Goal: Task Accomplishment & Management: Complete application form

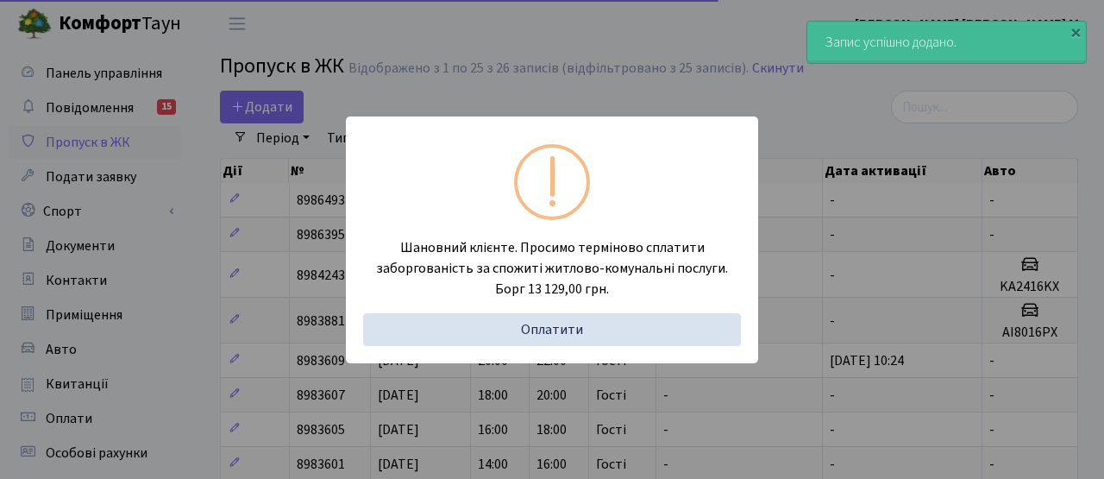
select select "25"
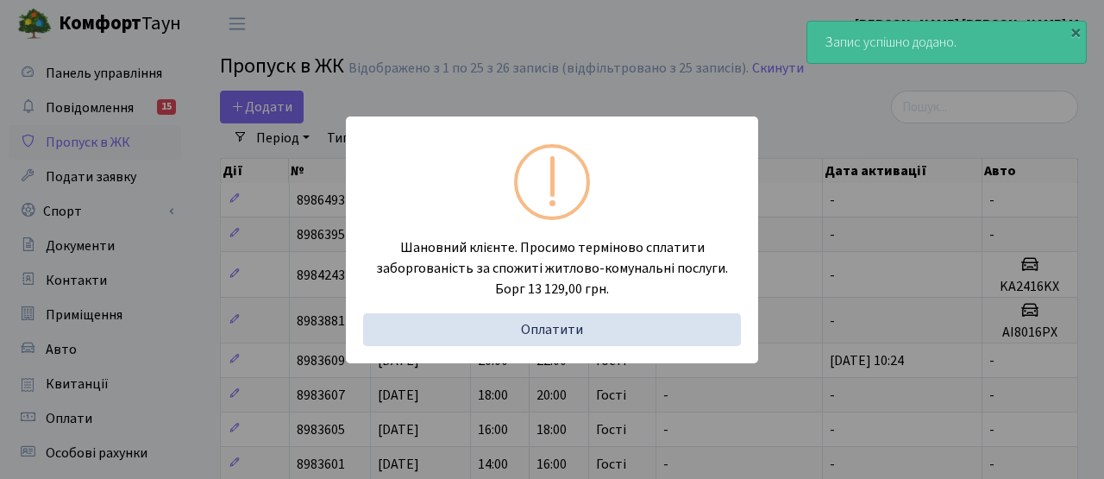
click at [417, 38] on div "Шановний клієнте. Просимо терміново сплатити заборгованість за спожиті житлово-…" at bounding box center [552, 239] width 1104 height 479
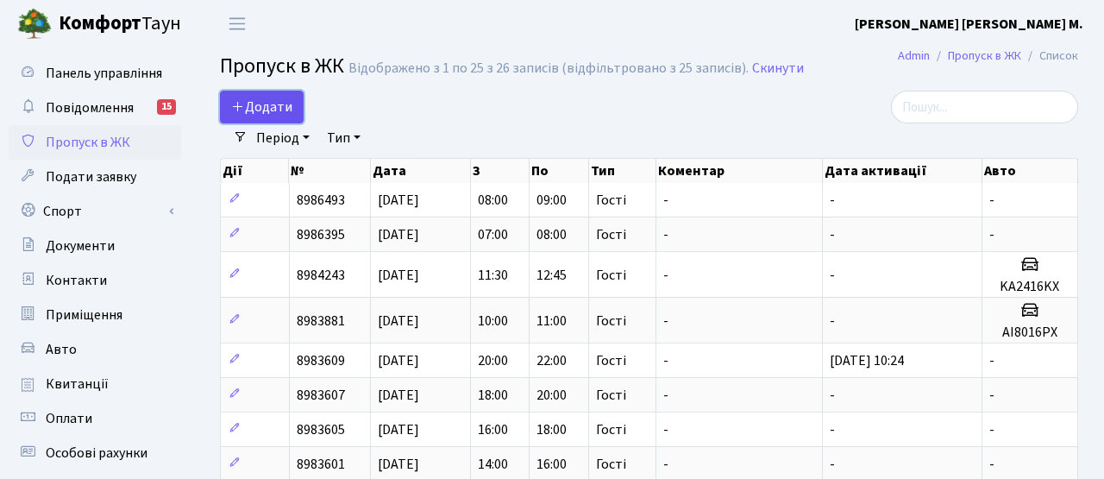
click at [276, 110] on span "Додати" at bounding box center [261, 106] width 61 height 19
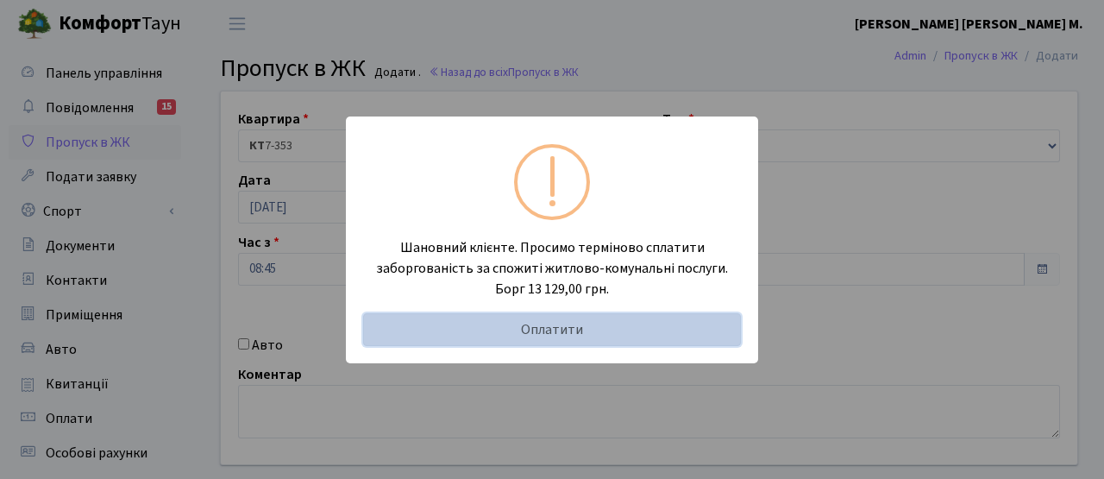
click at [510, 328] on link "Оплатити" at bounding box center [552, 329] width 378 height 33
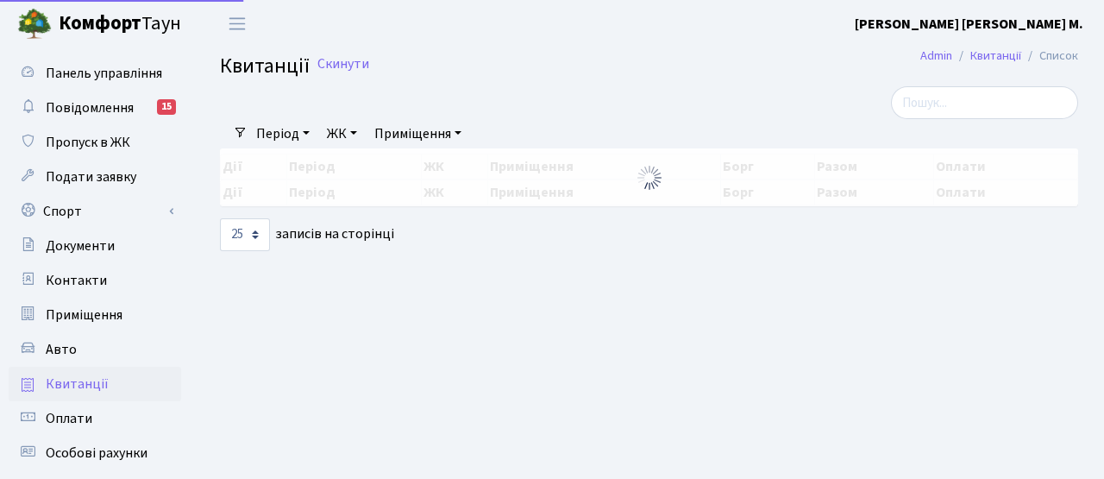
select select "25"
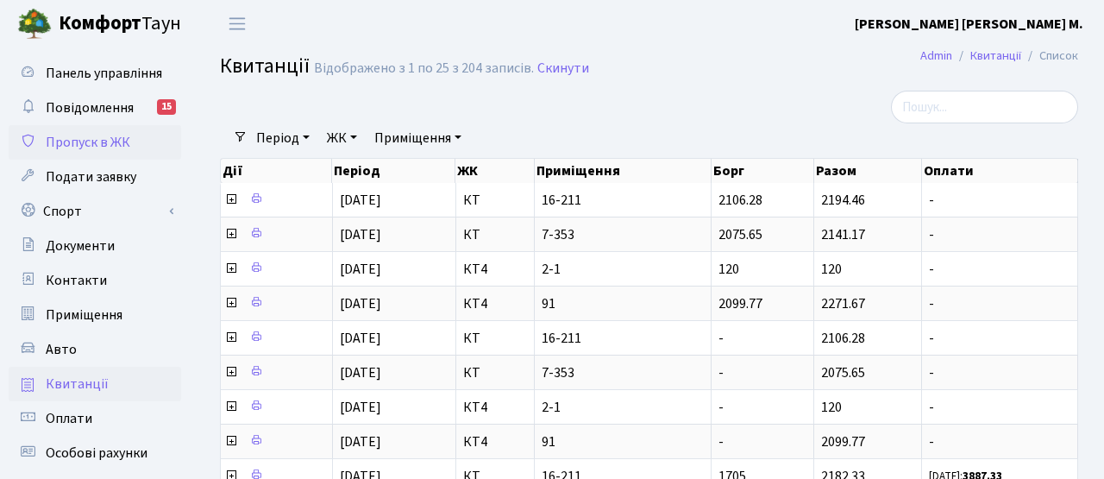
click at [85, 147] on span "Пропуск в ЖК" at bounding box center [88, 142] width 85 height 19
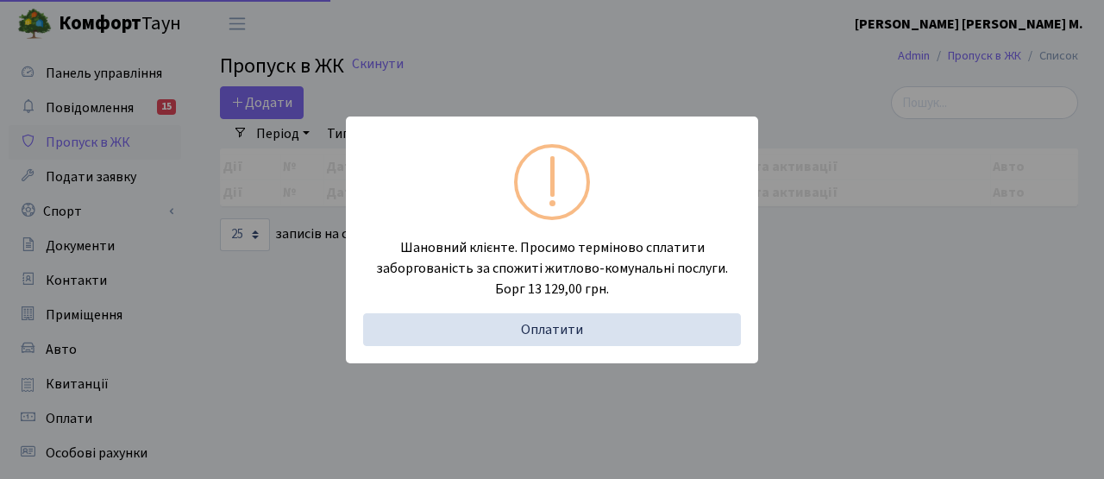
select select "25"
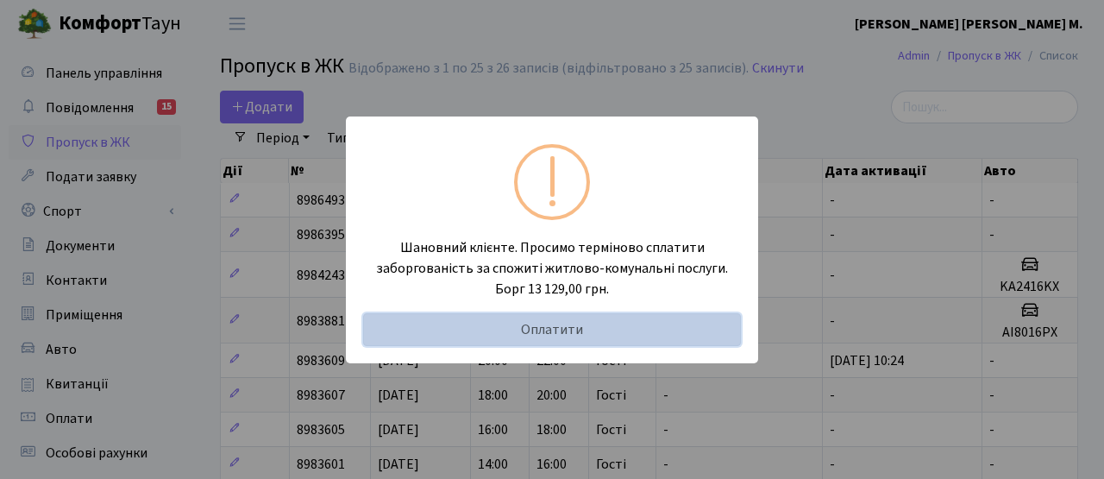
click at [497, 328] on link "Оплатити" at bounding box center [552, 329] width 378 height 33
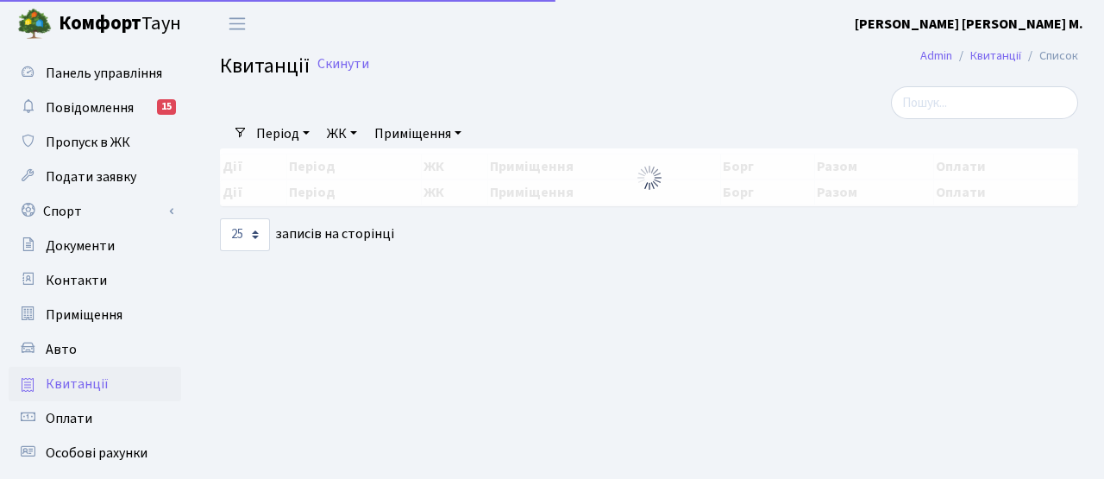
select select "25"
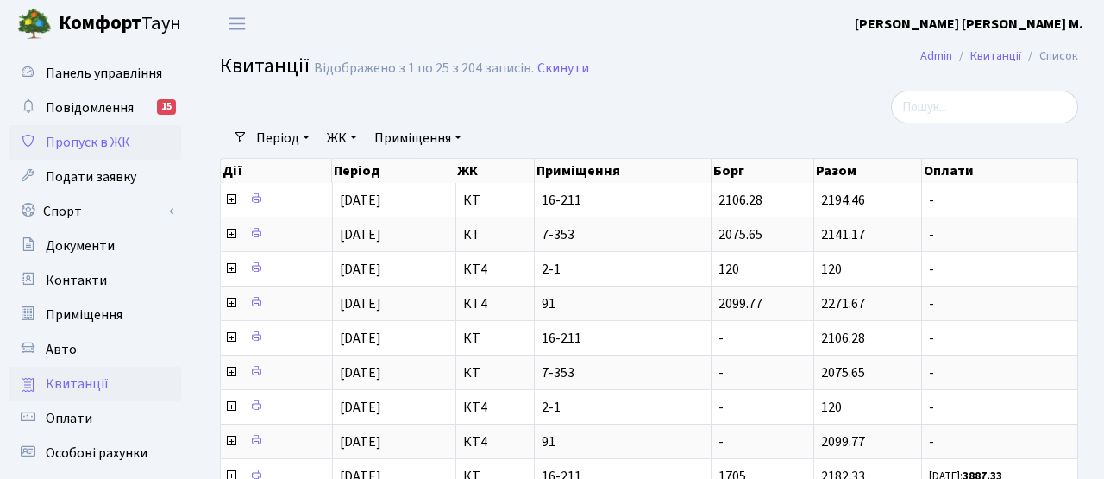
click at [61, 157] on link "Пропуск в ЖК" at bounding box center [95, 142] width 173 height 35
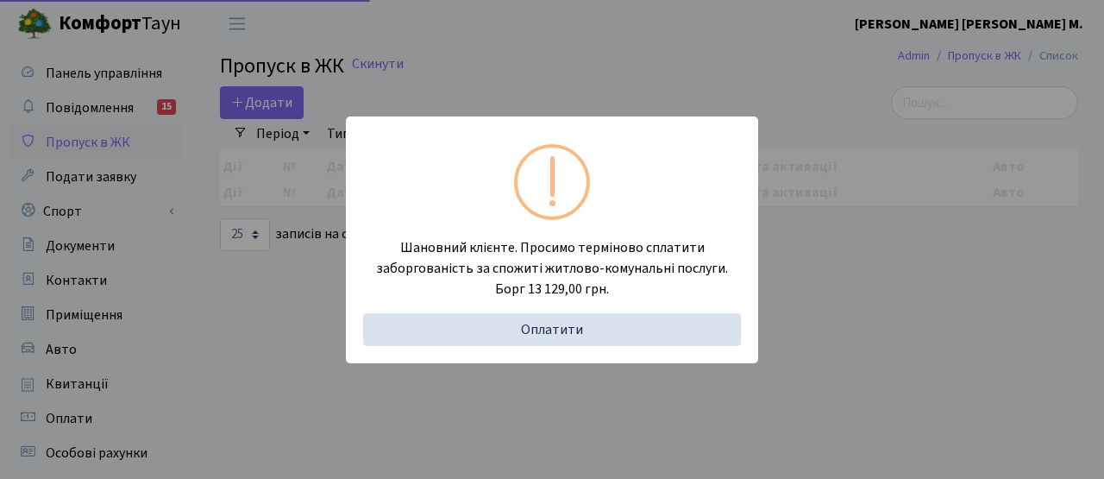
select select "25"
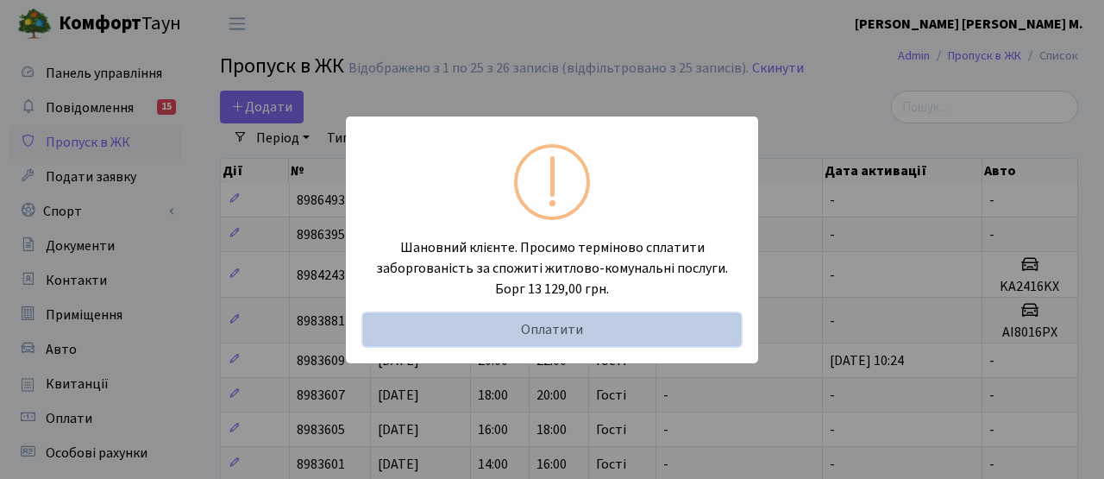
click at [512, 341] on link "Оплатити" at bounding box center [552, 329] width 378 height 33
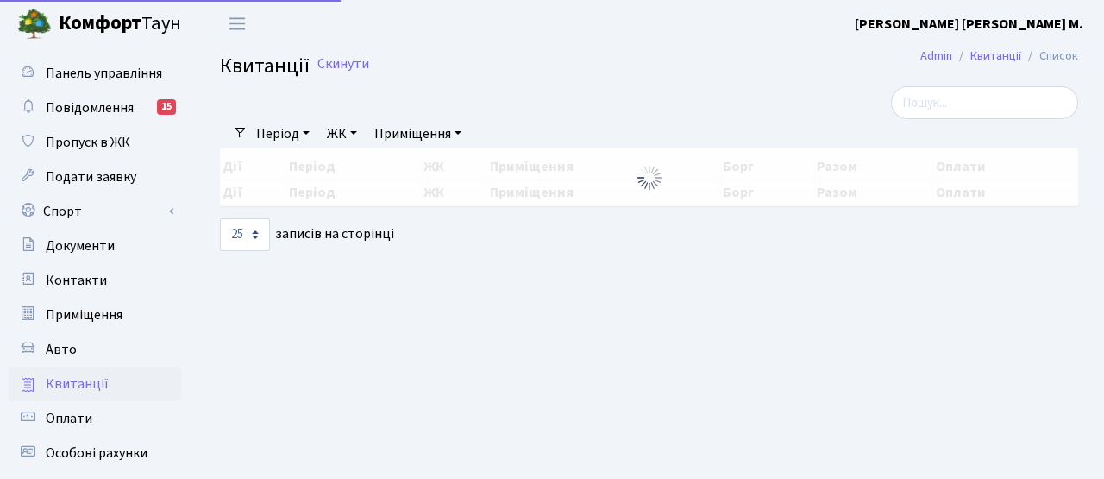
select select "25"
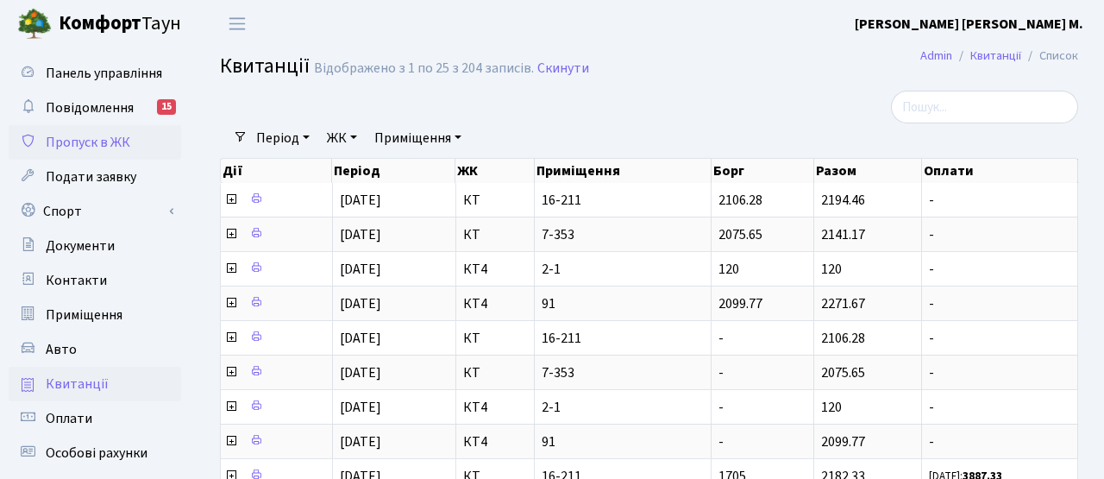
click at [78, 147] on span "Пропуск в ЖК" at bounding box center [88, 142] width 85 height 19
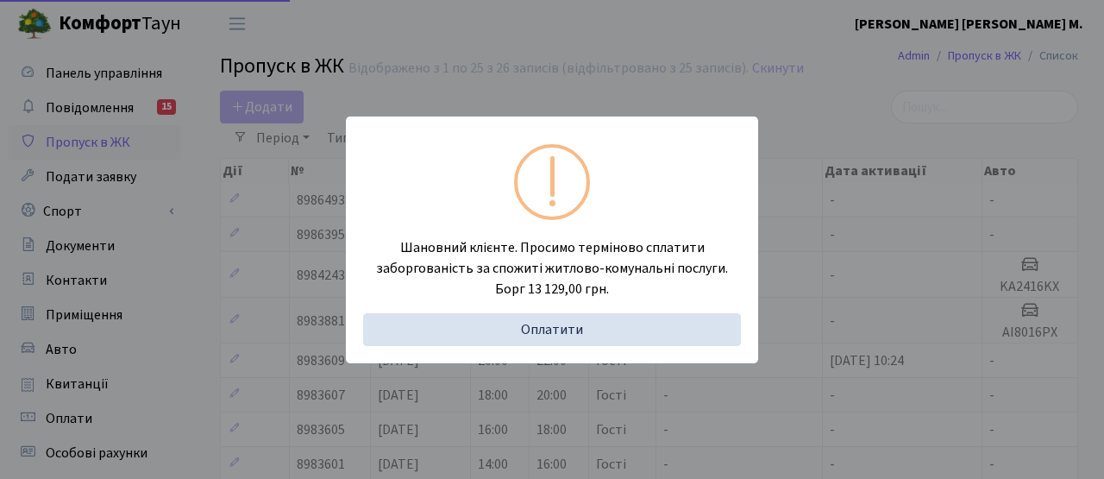
select select "25"
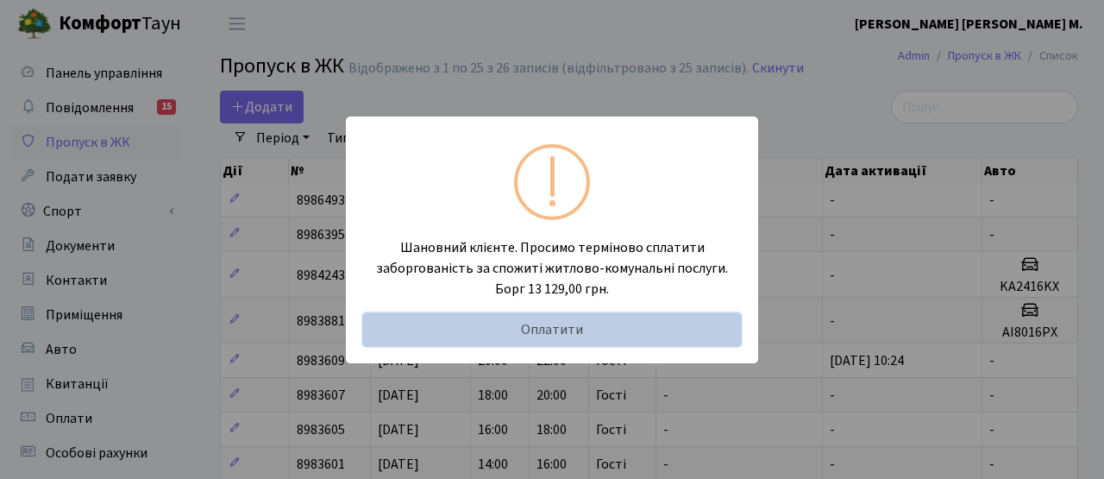
click at [499, 333] on link "Оплатити" at bounding box center [552, 329] width 378 height 33
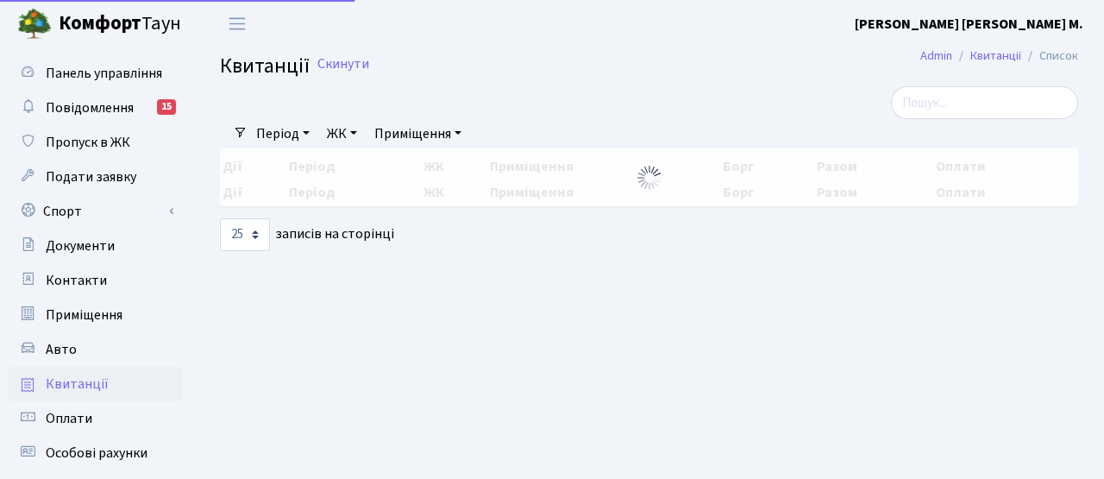
select select "25"
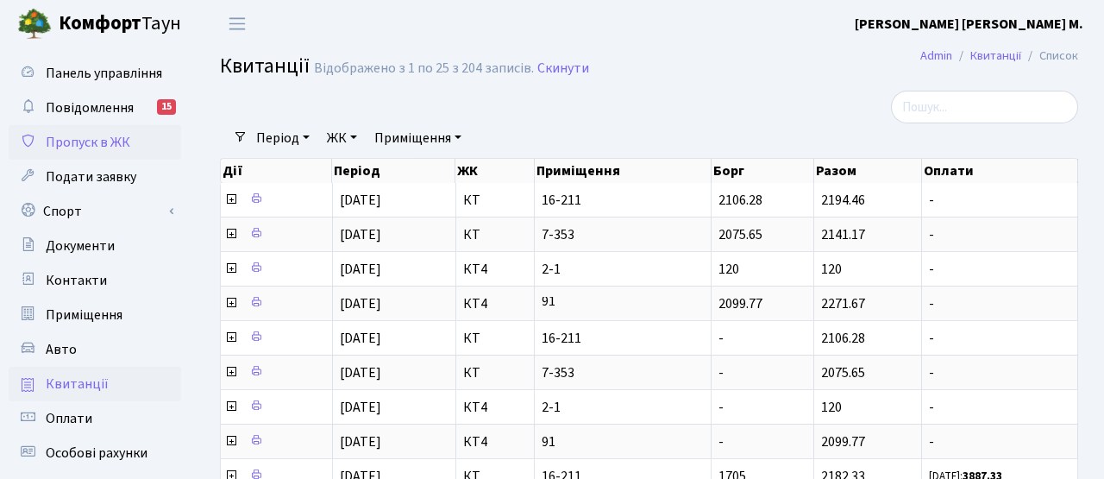
click at [39, 145] on link "Пропуск в ЖК" at bounding box center [95, 142] width 173 height 35
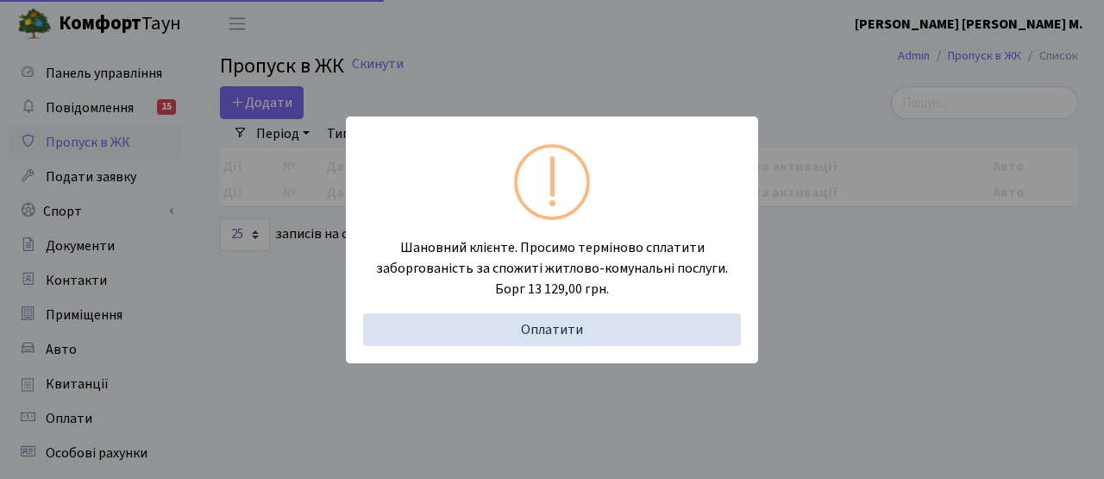
select select "25"
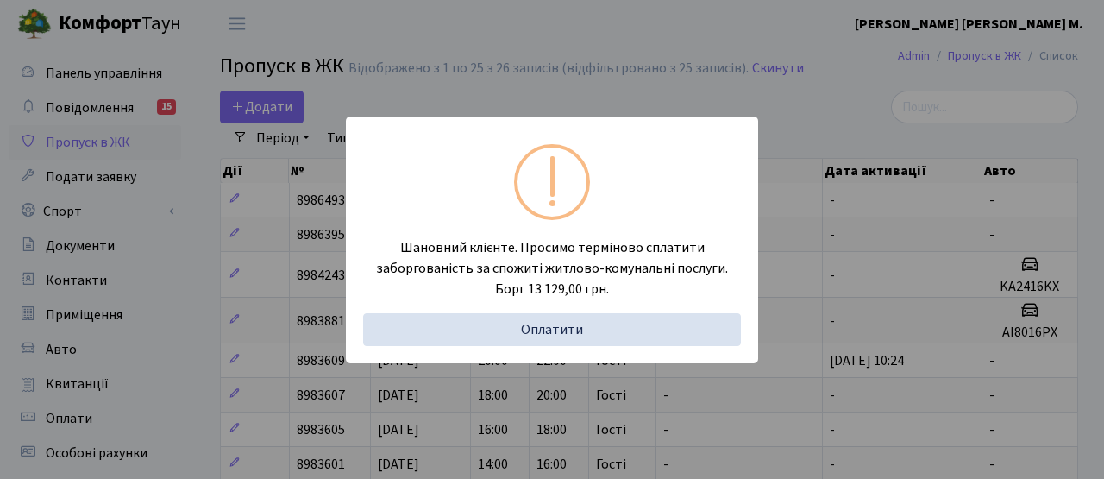
click at [107, 28] on div "Шановний клієнте. Просимо терміново сплатити заборгованість за спожиті житлово-…" at bounding box center [552, 239] width 1104 height 479
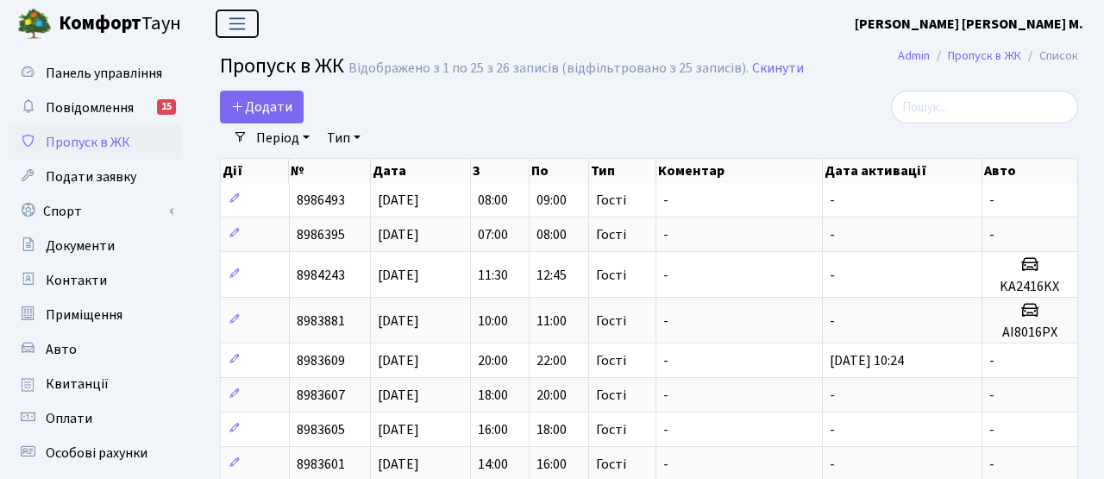
click at [236, 21] on span "Переключити навігацію" at bounding box center [237, 24] width 26 height 20
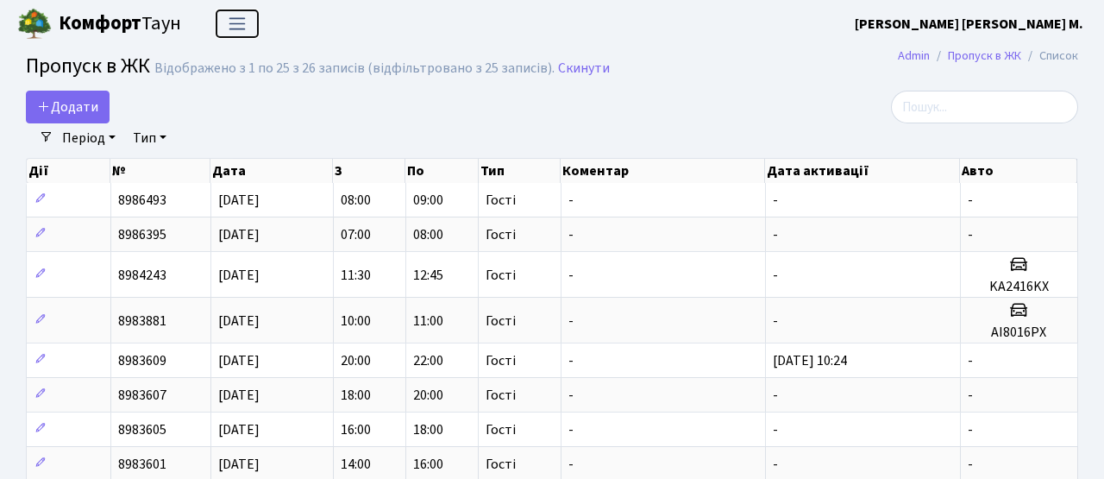
click at [236, 21] on span "Переключити навігацію" at bounding box center [237, 24] width 26 height 20
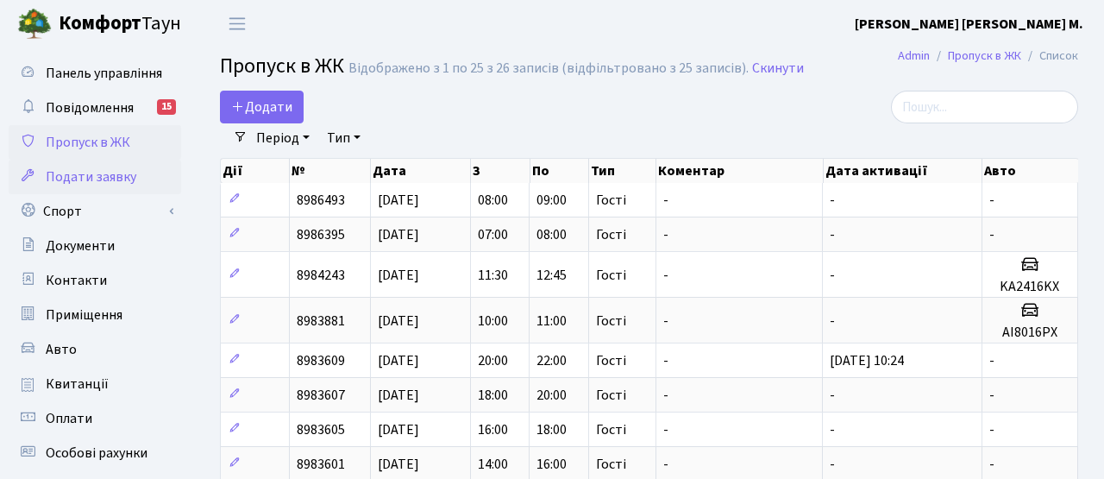
click at [136, 185] on link "Подати заявку" at bounding box center [95, 177] width 173 height 35
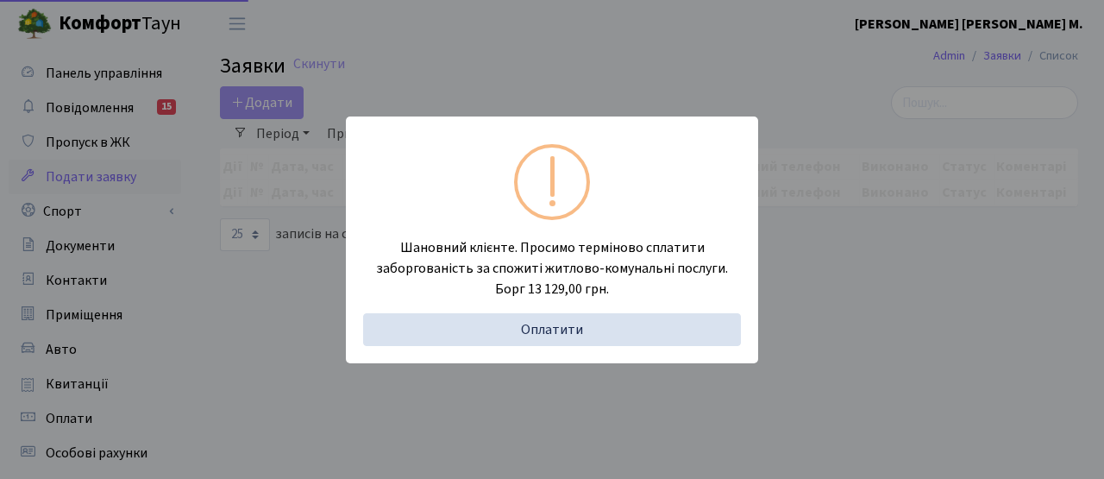
select select "25"
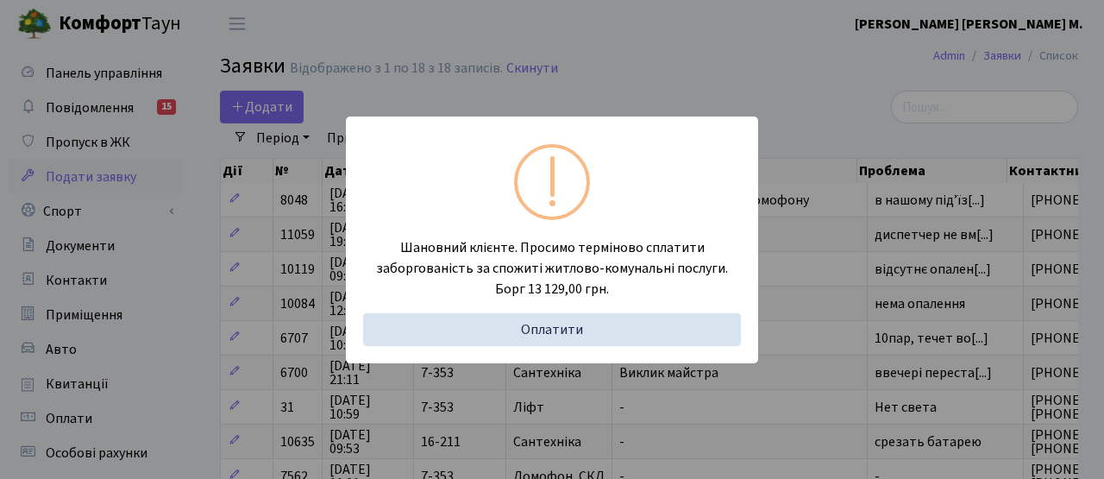
click at [653, 166] on div "Шановний клієнте. Просимо терміново сплатити заборгованість за спожиті житлово-…" at bounding box center [552, 239] width 412 height 247
drag, startPoint x: 662, startPoint y: 16, endPoint x: 562, endPoint y: 75, distance: 115.7
click at [662, 16] on div "Шановний клієнте. Просимо терміново сплатити заборгованість за спожиті житлово-…" at bounding box center [552, 239] width 1104 height 479
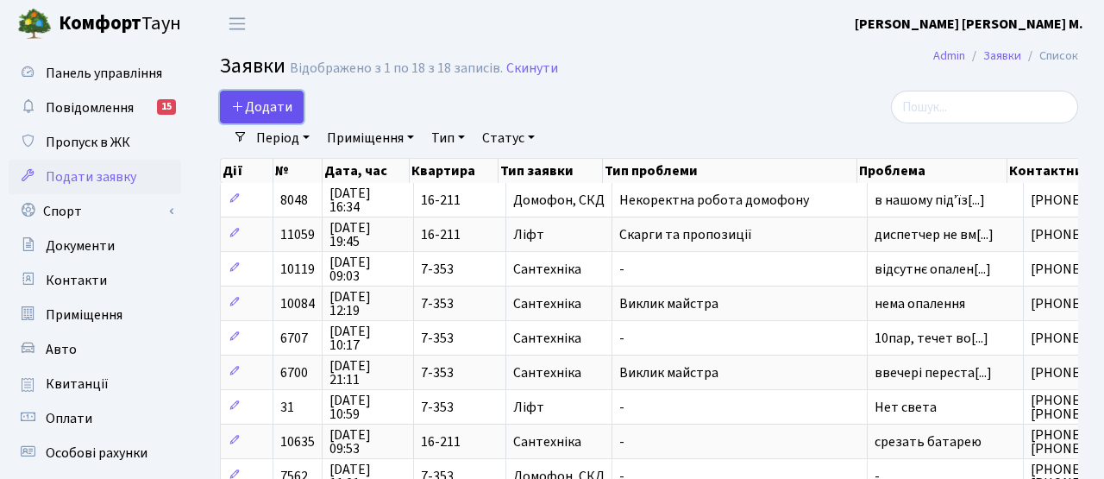
click at [271, 110] on span "Додати" at bounding box center [261, 106] width 61 height 19
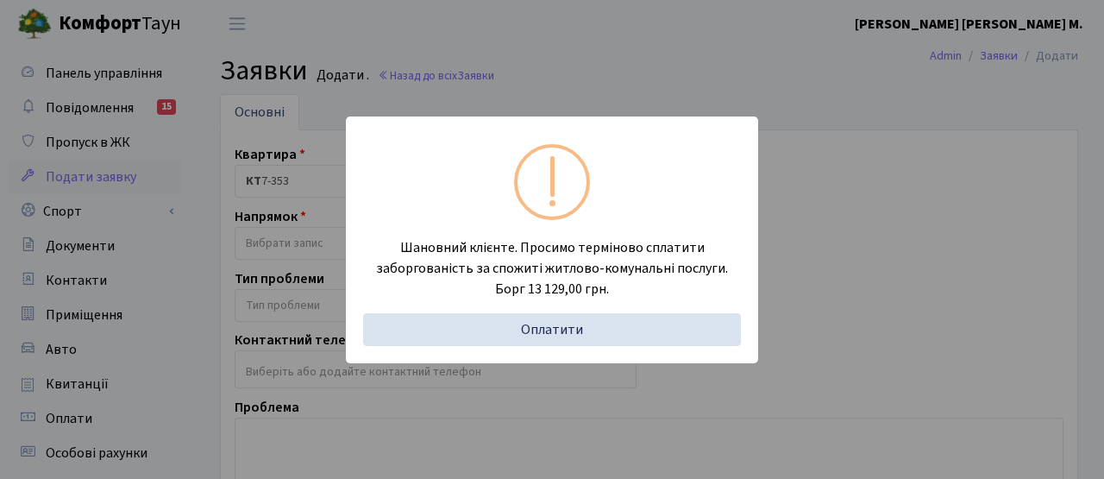
click at [510, 77] on div "Шановний клієнте. Просимо терміново сплатити заборгованість за спожиті житлово-…" at bounding box center [552, 239] width 1104 height 479
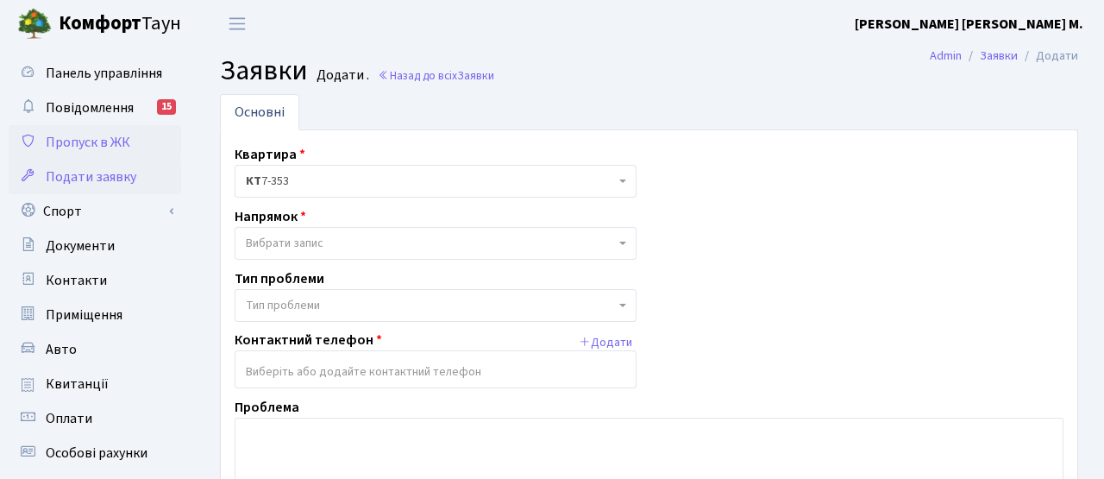
click at [69, 149] on span "Пропуск в ЖК" at bounding box center [88, 142] width 85 height 19
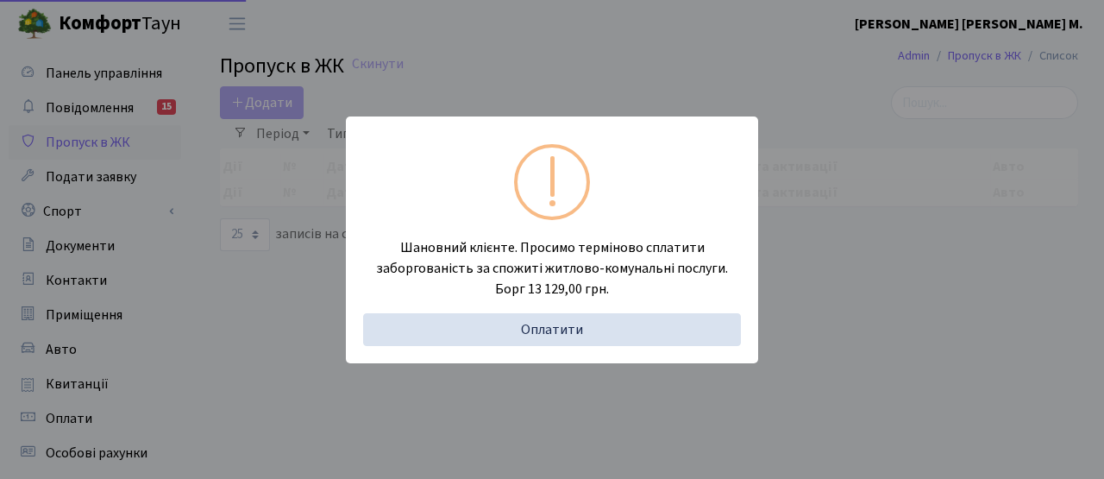
select select "25"
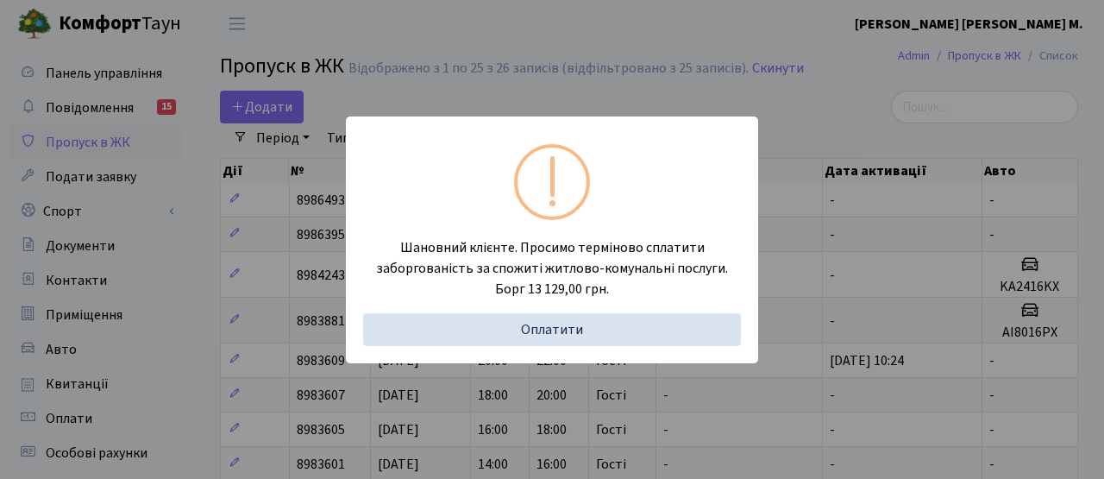
click at [271, 104] on div "Шановний клієнте. Просимо терміново сплатити заборгованість за спожиті житлово-…" at bounding box center [552, 239] width 1104 height 479
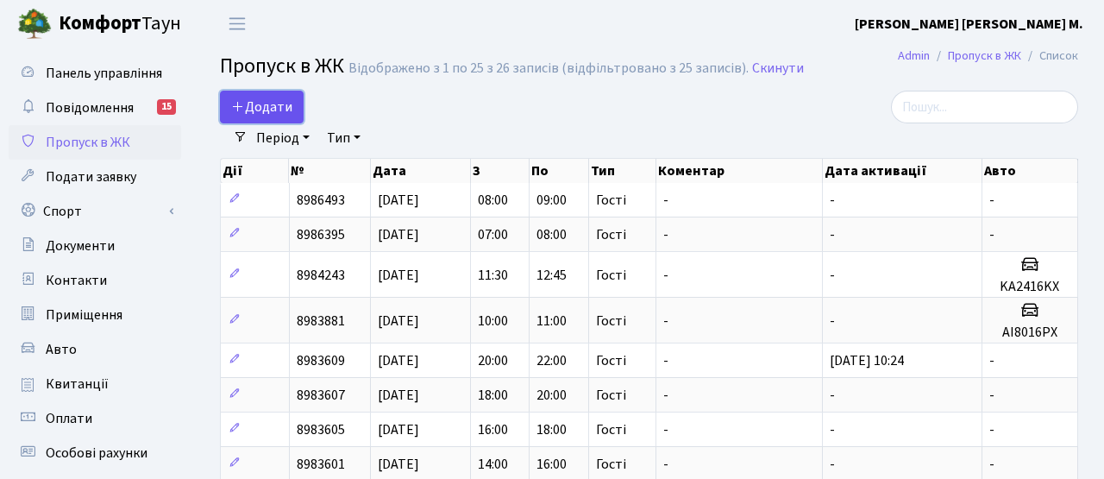
click at [274, 110] on span "Додати" at bounding box center [261, 106] width 61 height 19
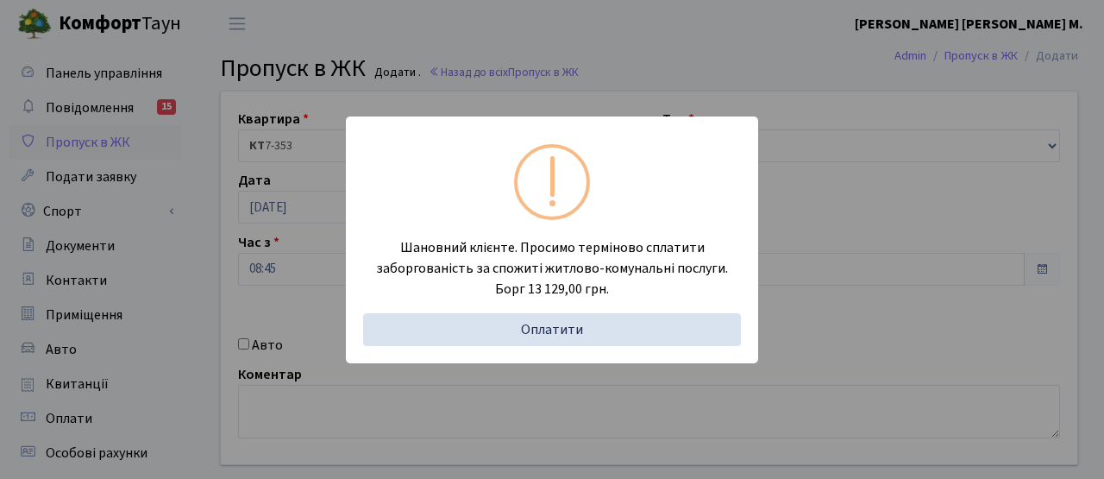
click at [547, 84] on div "Шановний клієнте. Просимо терміново сплатити заборгованість за спожиті житлово-…" at bounding box center [552, 239] width 1104 height 479
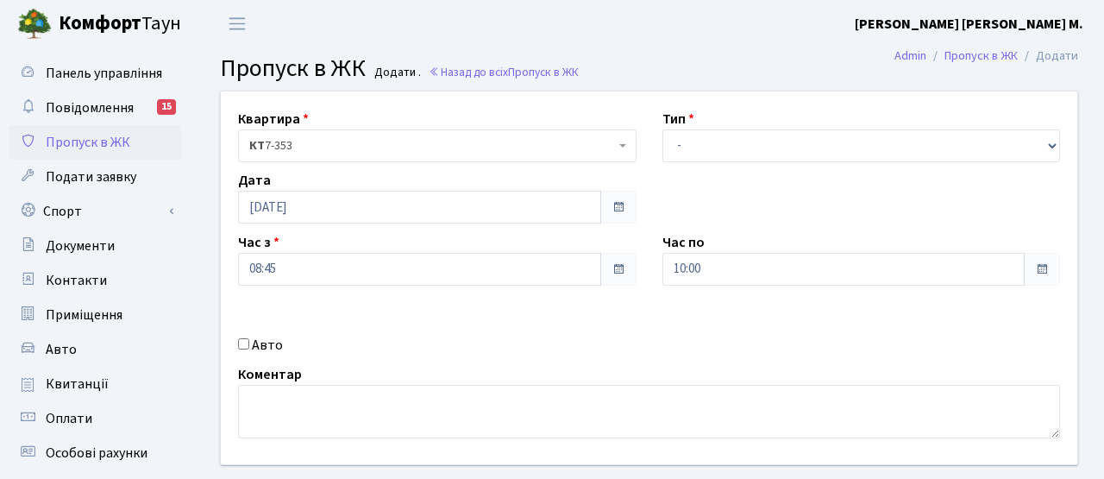
click at [241, 341] on input "Авто" at bounding box center [243, 343] width 11 height 11
checkbox input "true"
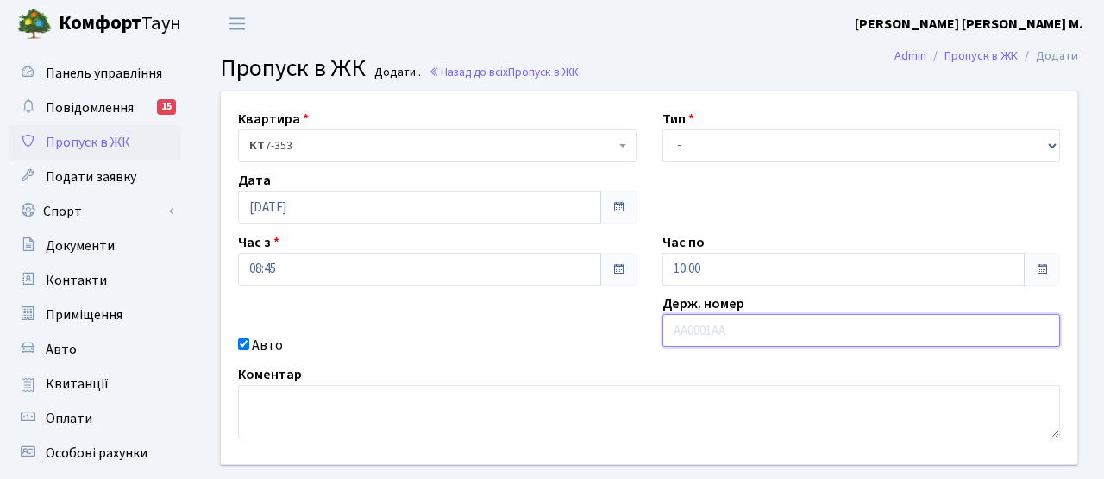
paste input "АА2562YА"
type input "АА2562YА"
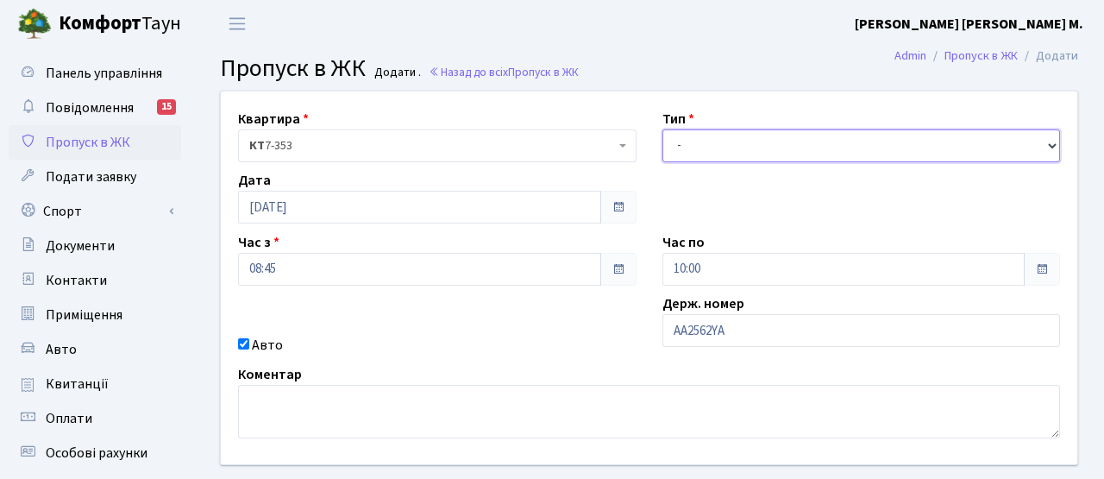
click at [695, 141] on select "- Доставка Таксі Гості Сервіс" at bounding box center [861, 145] width 398 height 33
select select "3"
click at [662, 129] on select "- Доставка Таксі Гості Сервіс" at bounding box center [861, 145] width 398 height 33
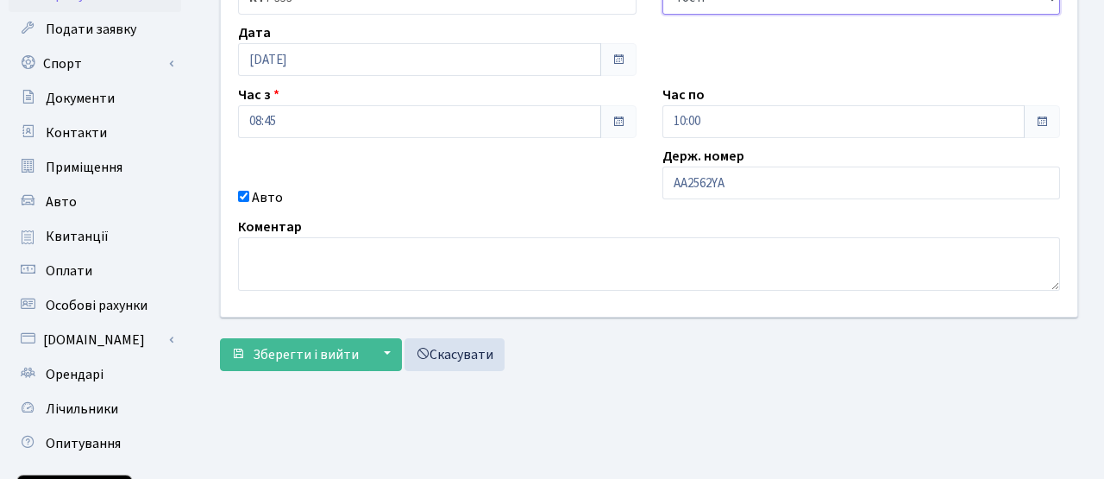
scroll to position [298, 0]
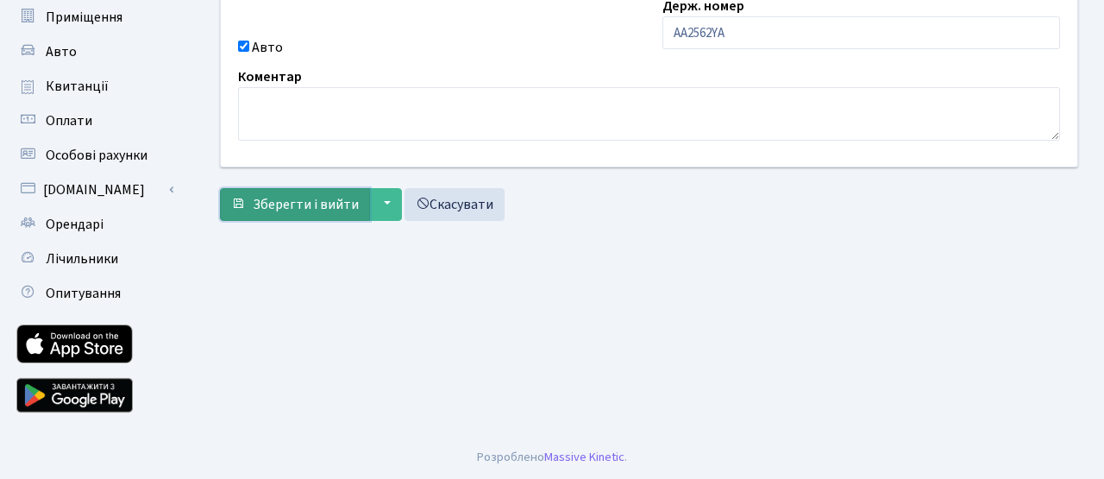
click at [325, 204] on span "Зберегти і вийти" at bounding box center [306, 204] width 106 height 19
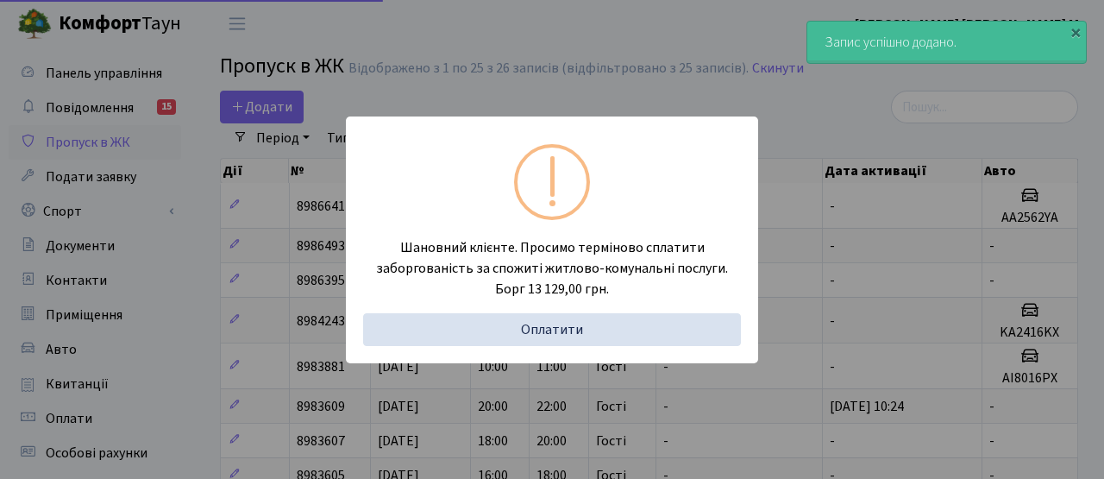
select select "25"
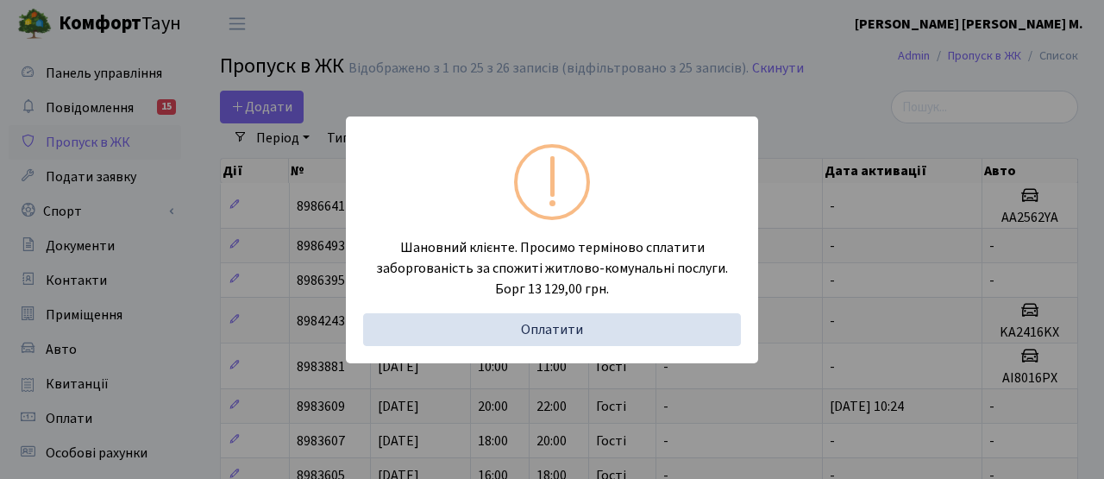
drag, startPoint x: 527, startPoint y: 26, endPoint x: 313, endPoint y: 90, distance: 223.2
click at [527, 26] on div "Шановний клієнте. Просимо терміново сплатити заборгованість за спожиті житлово-…" at bounding box center [552, 239] width 1104 height 479
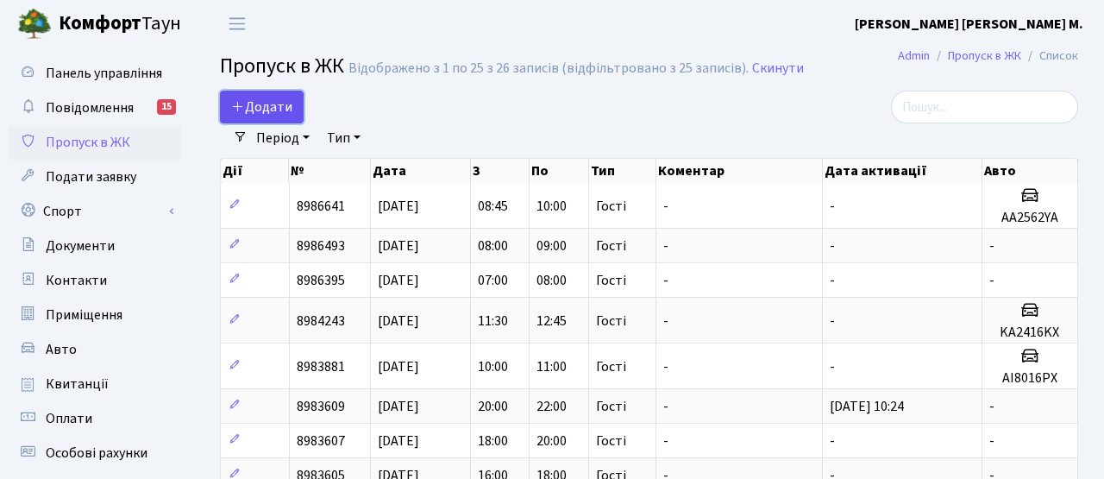
click at [265, 107] on span "Додати" at bounding box center [261, 106] width 61 height 19
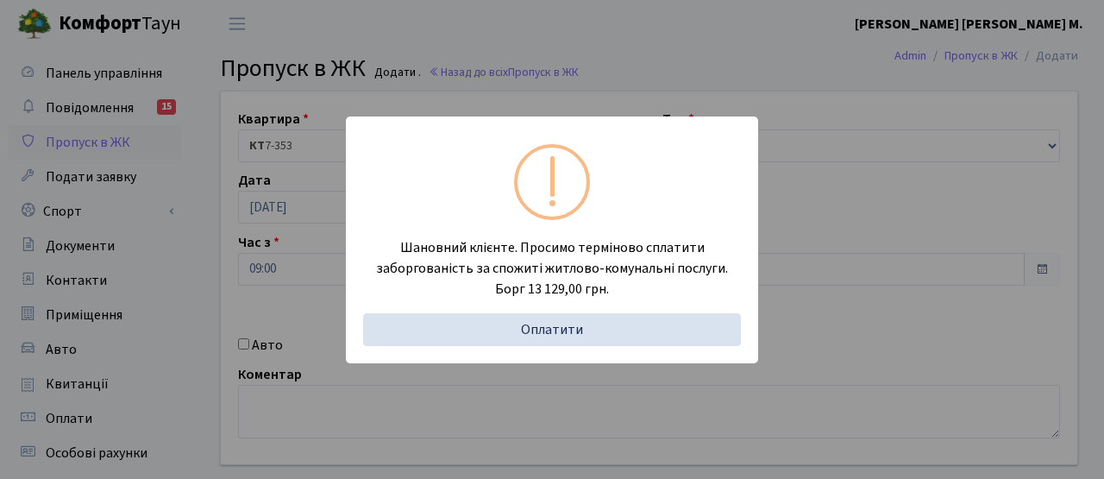
click at [402, 41] on div "Шановний клієнте. Просимо терміново сплатити заборгованість за спожиті житлово-…" at bounding box center [552, 239] width 1104 height 479
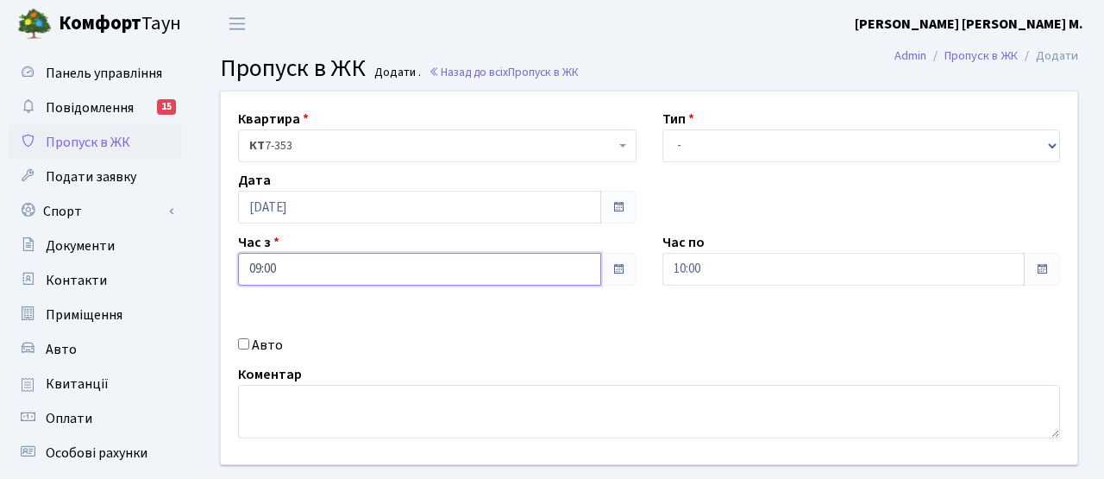
click at [299, 265] on input "09:00" at bounding box center [419, 269] width 363 height 33
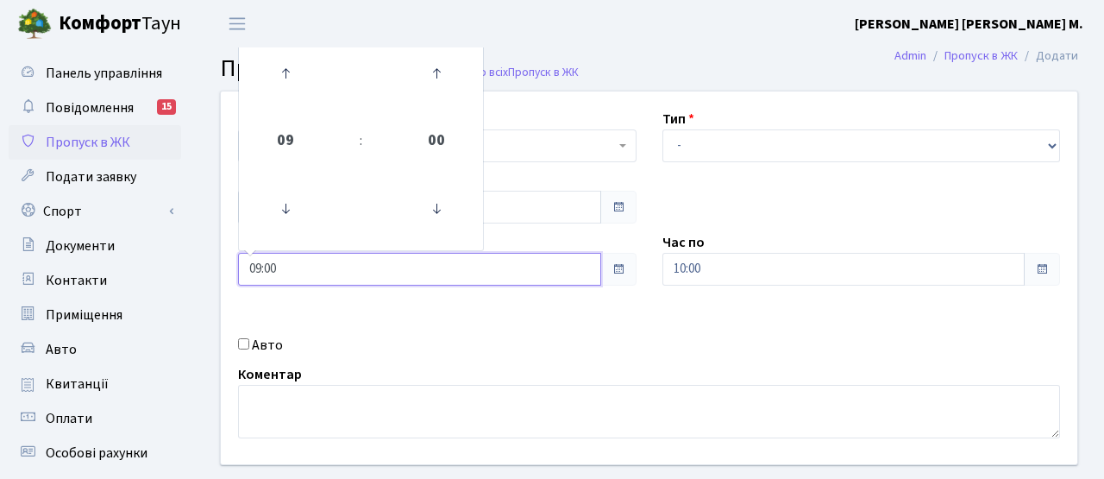
scroll to position [9, 0]
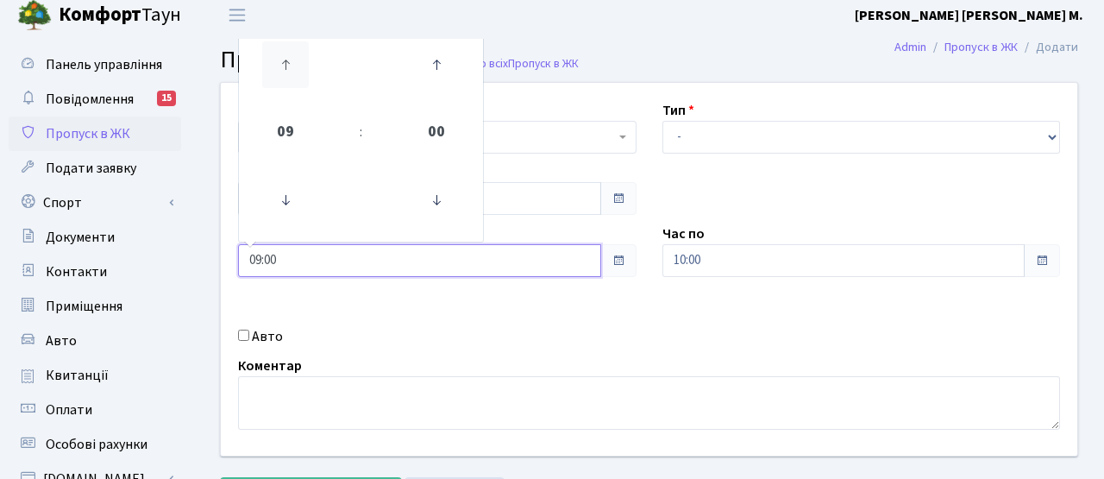
click at [292, 68] on icon at bounding box center [285, 64] width 47 height 47
type input "10:00"
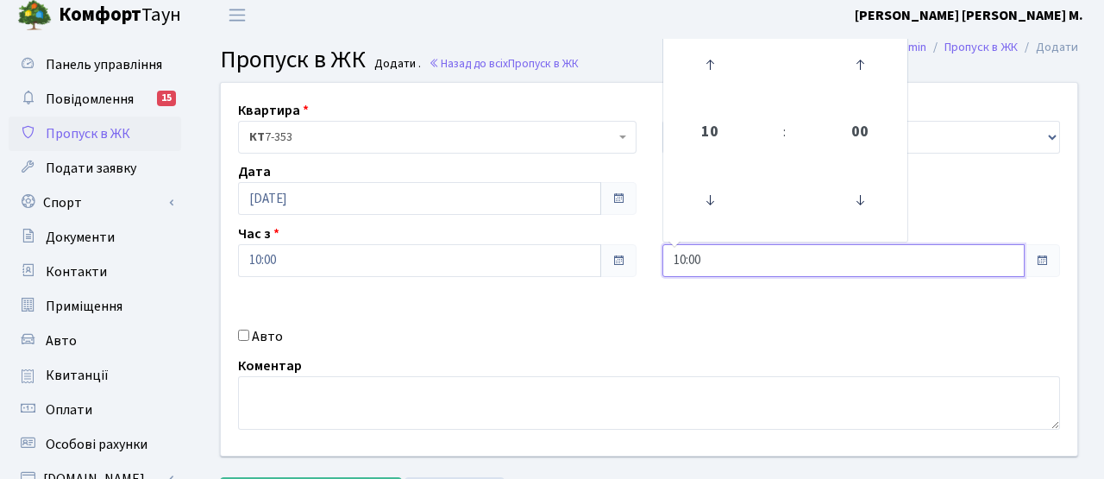
click at [748, 255] on input "10:00" at bounding box center [843, 260] width 363 height 33
click at [711, 66] on icon at bounding box center [710, 64] width 47 height 47
type input "12:00"
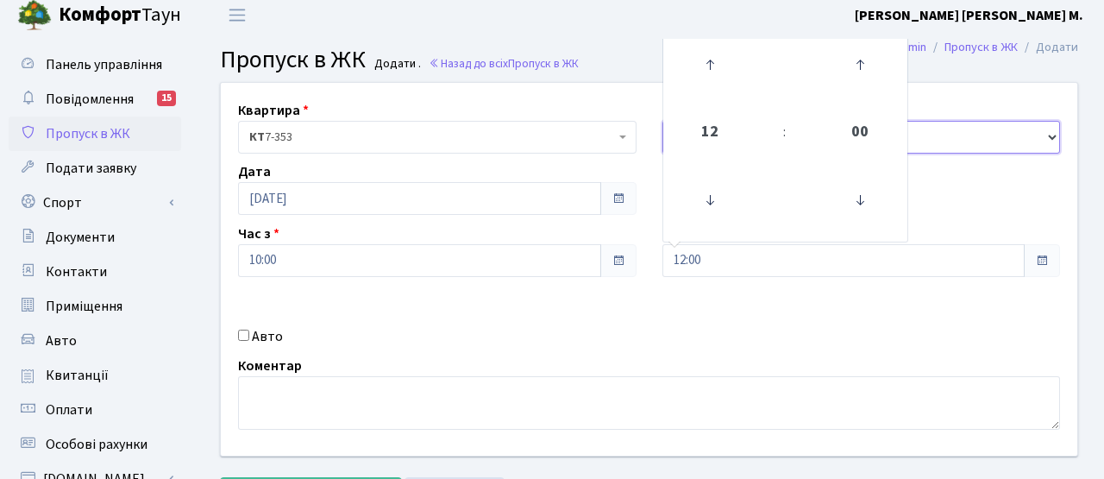
click at [1002, 142] on select "- Доставка Таксі Гості Сервіс" at bounding box center [861, 137] width 398 height 33
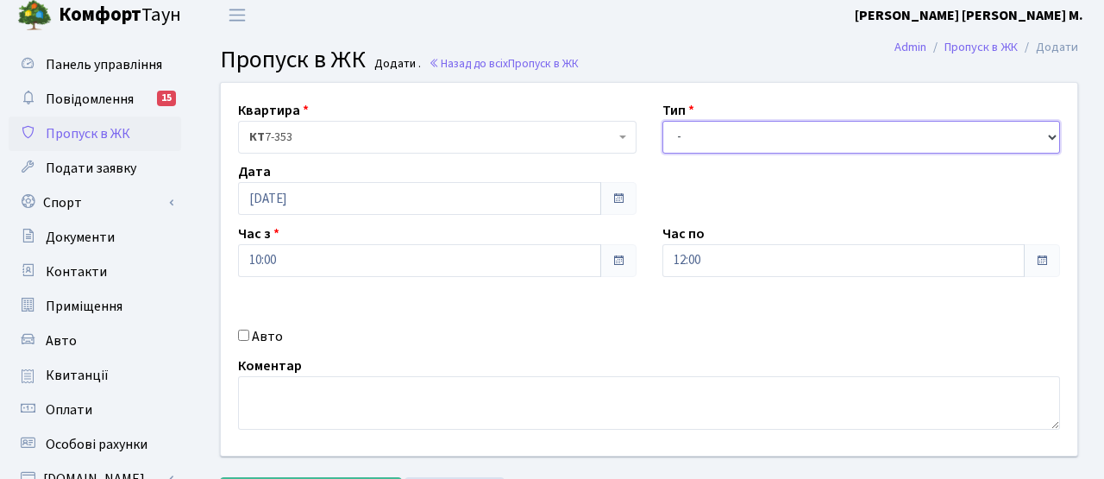
select select "3"
click at [662, 121] on select "- Доставка Таксі Гості Сервіс" at bounding box center [861, 137] width 398 height 33
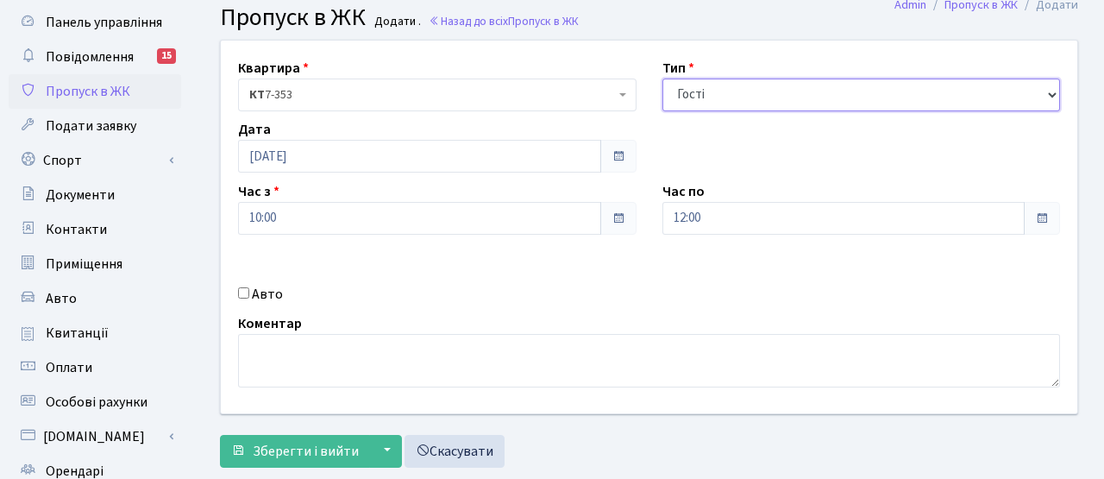
scroll to position [298, 0]
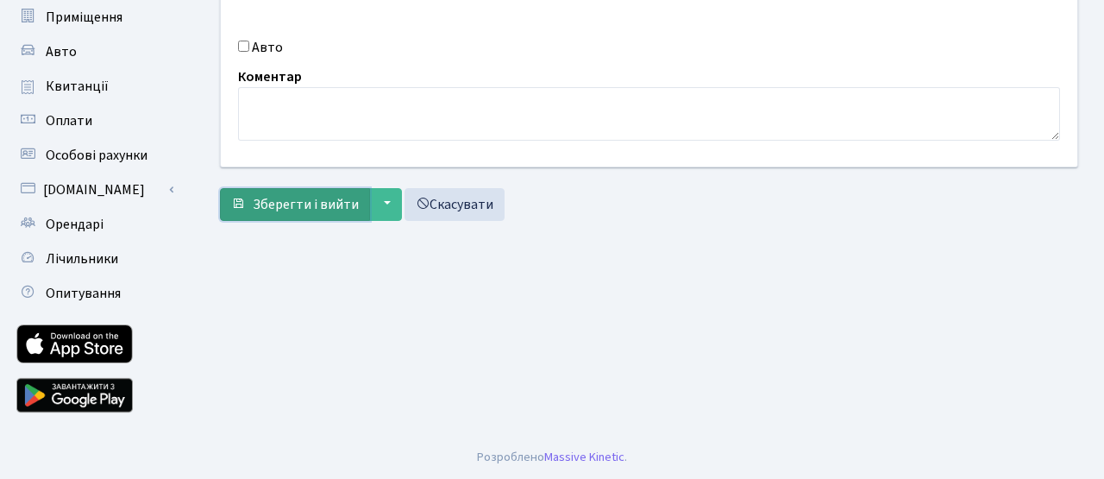
click at [307, 203] on span "Зберегти і вийти" at bounding box center [306, 204] width 106 height 19
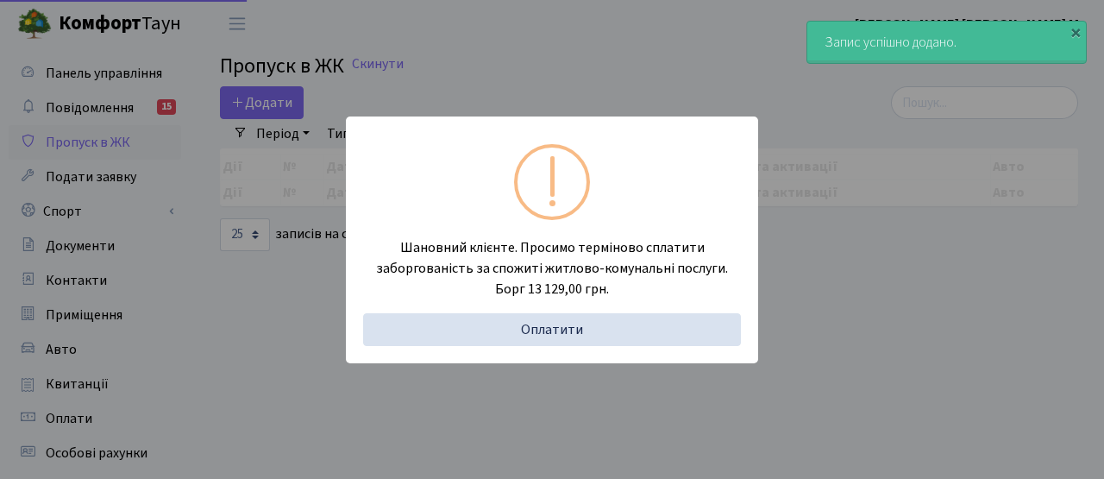
select select "25"
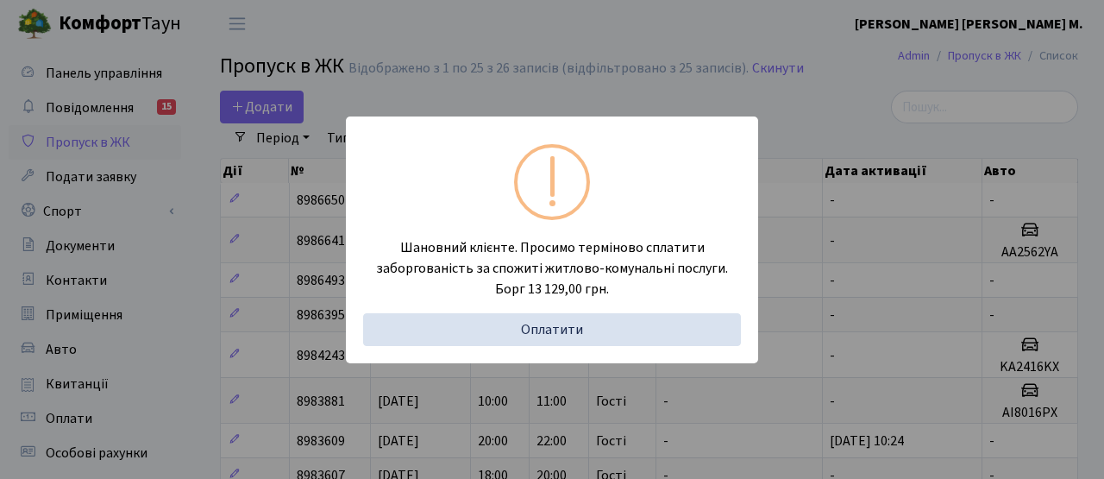
click at [870, 108] on div "Шановний клієнте. Просимо терміново сплатити заборгованість за спожиті житлово-…" at bounding box center [552, 239] width 1104 height 479
